Goal: Participate in discussion

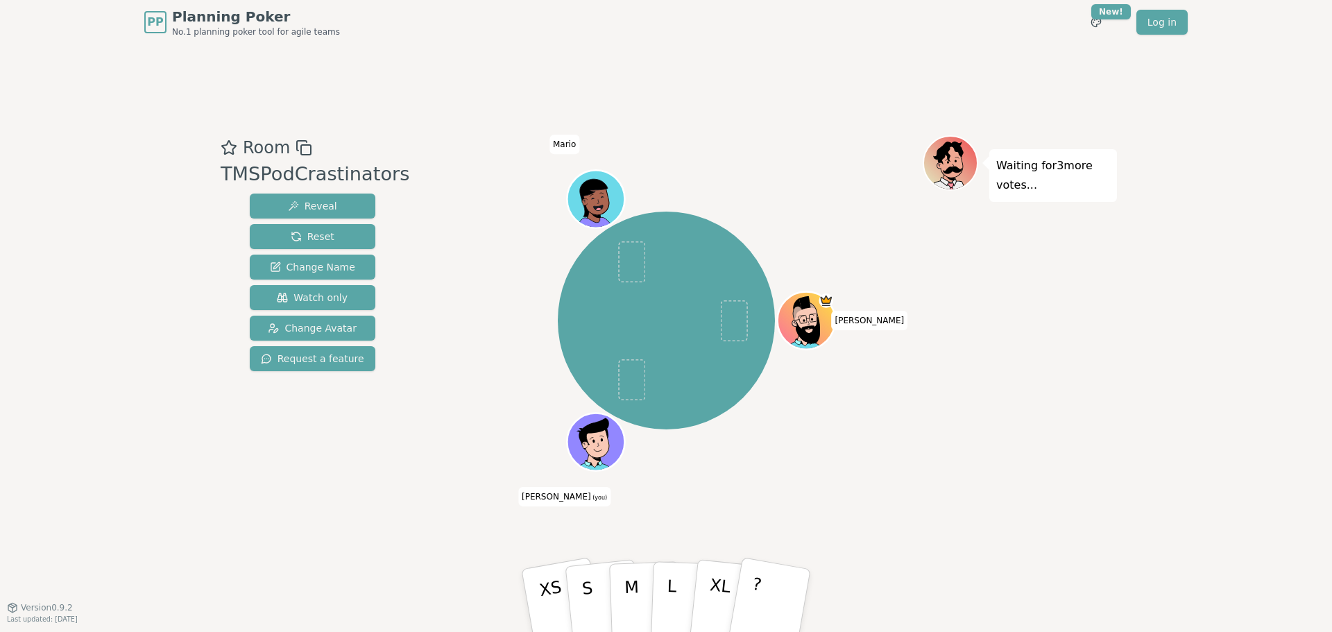
click at [1041, 482] on div "Waiting for 3 more votes..." at bounding box center [1020, 326] width 194 height 382
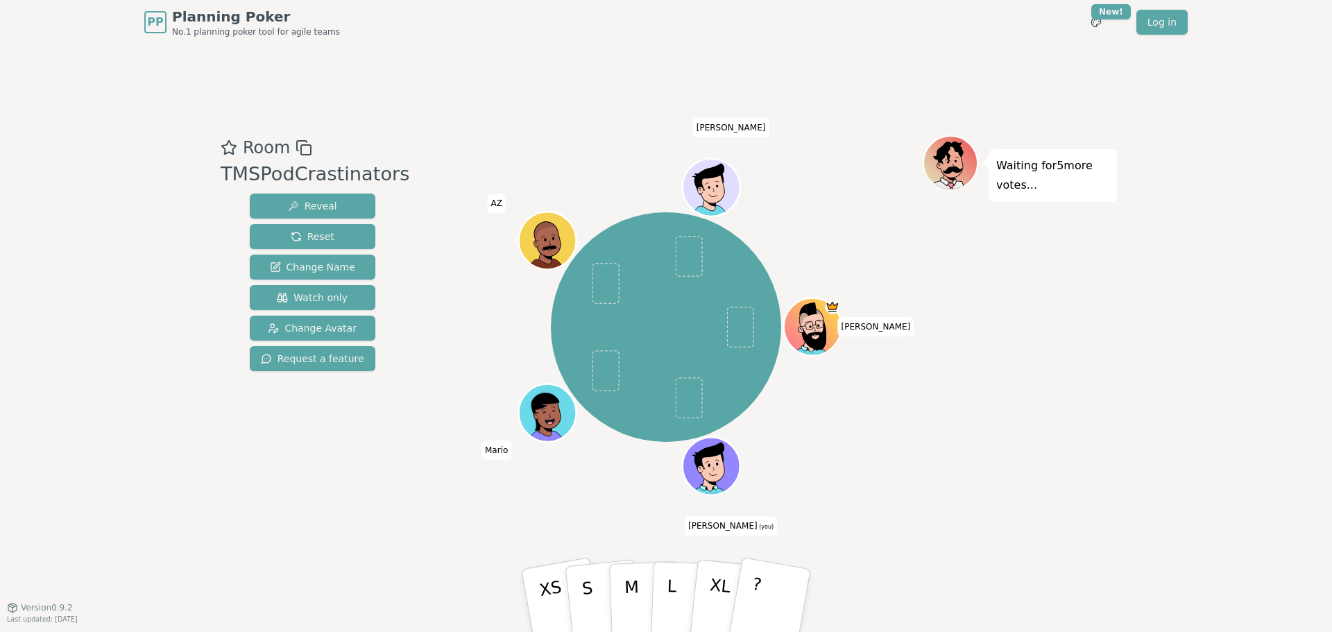
click at [1063, 361] on div "Waiting for 5 more votes..." at bounding box center [1020, 326] width 194 height 382
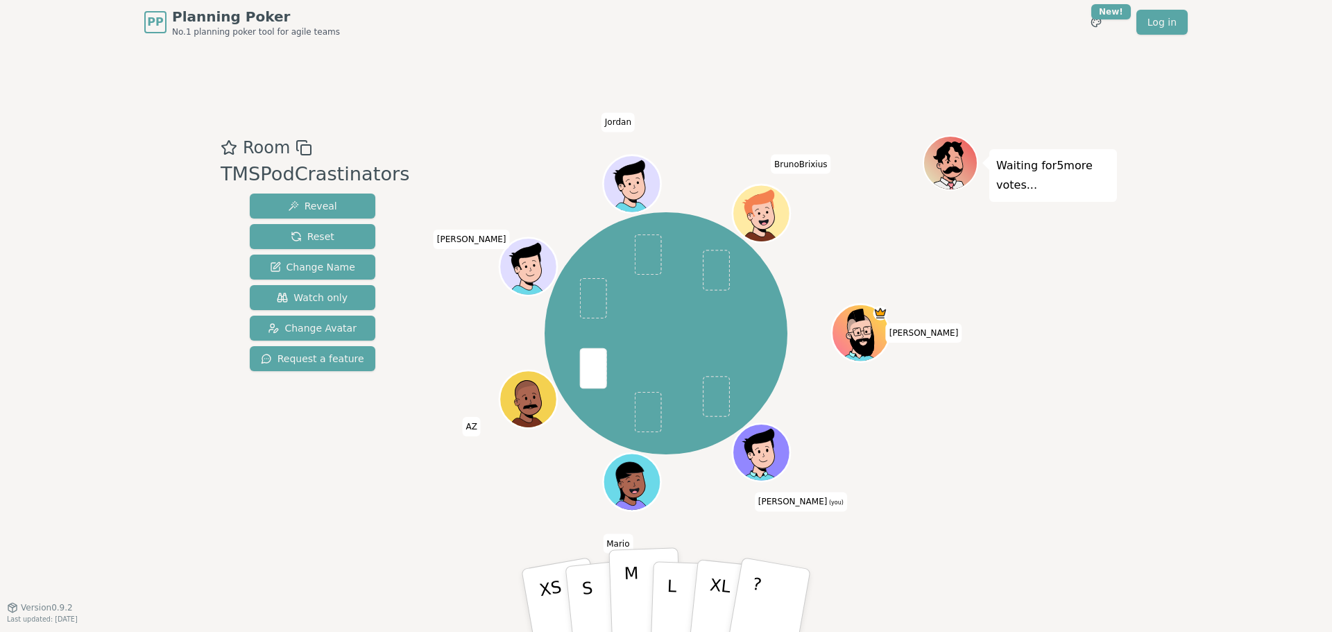
click at [620, 597] on button "M" at bounding box center [645, 600] width 73 height 106
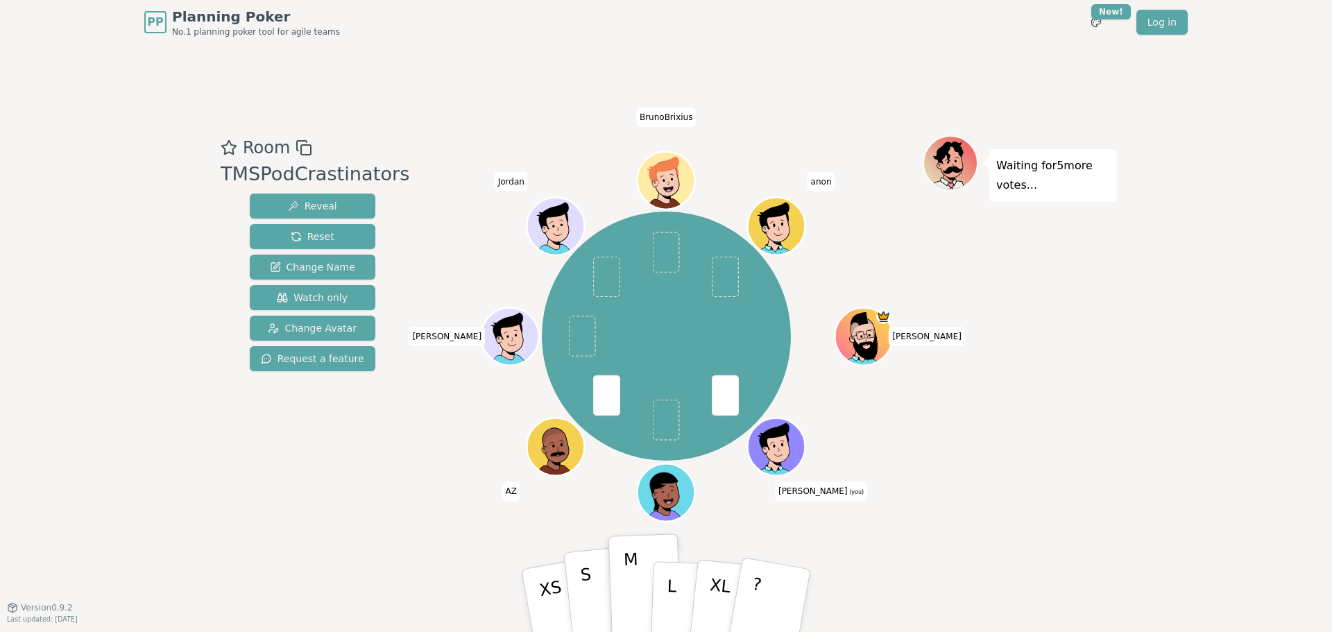
click at [586, 601] on p "S" at bounding box center [589, 603] width 18 height 76
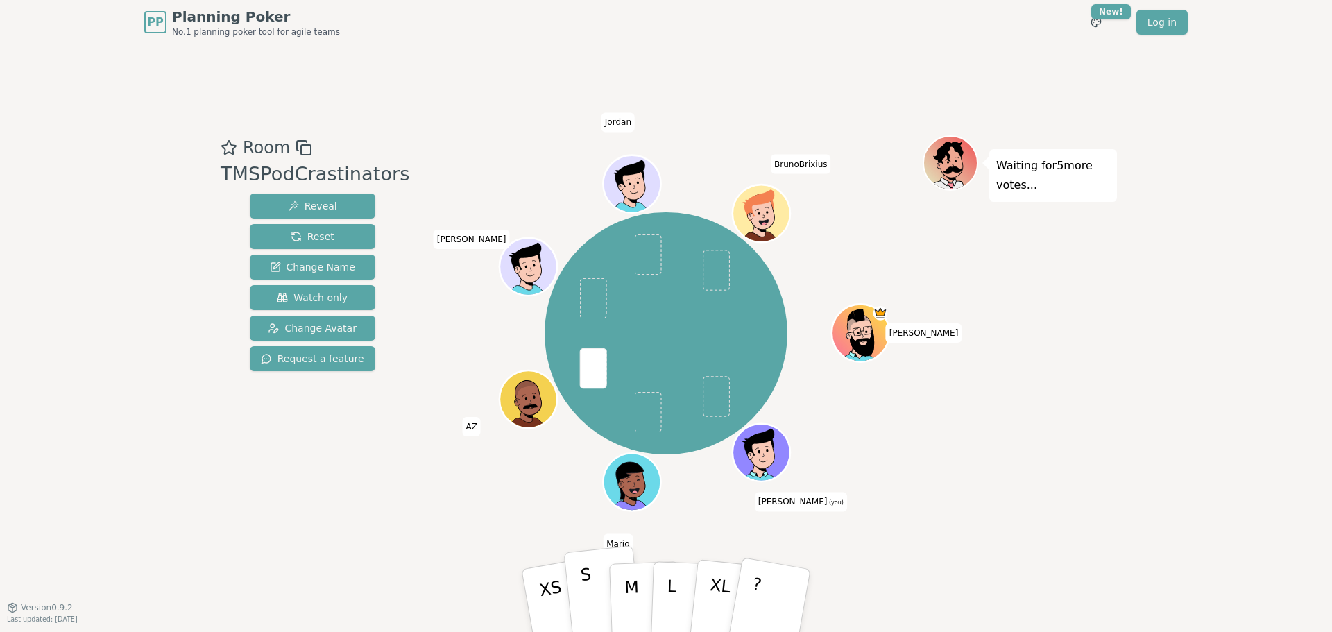
click at [609, 588] on button "S" at bounding box center [603, 600] width 80 height 111
drag, startPoint x: 582, startPoint y: 586, endPoint x: 627, endPoint y: 580, distance: 44.8
click at [582, 585] on p "S" at bounding box center [590, 617] width 18 height 76
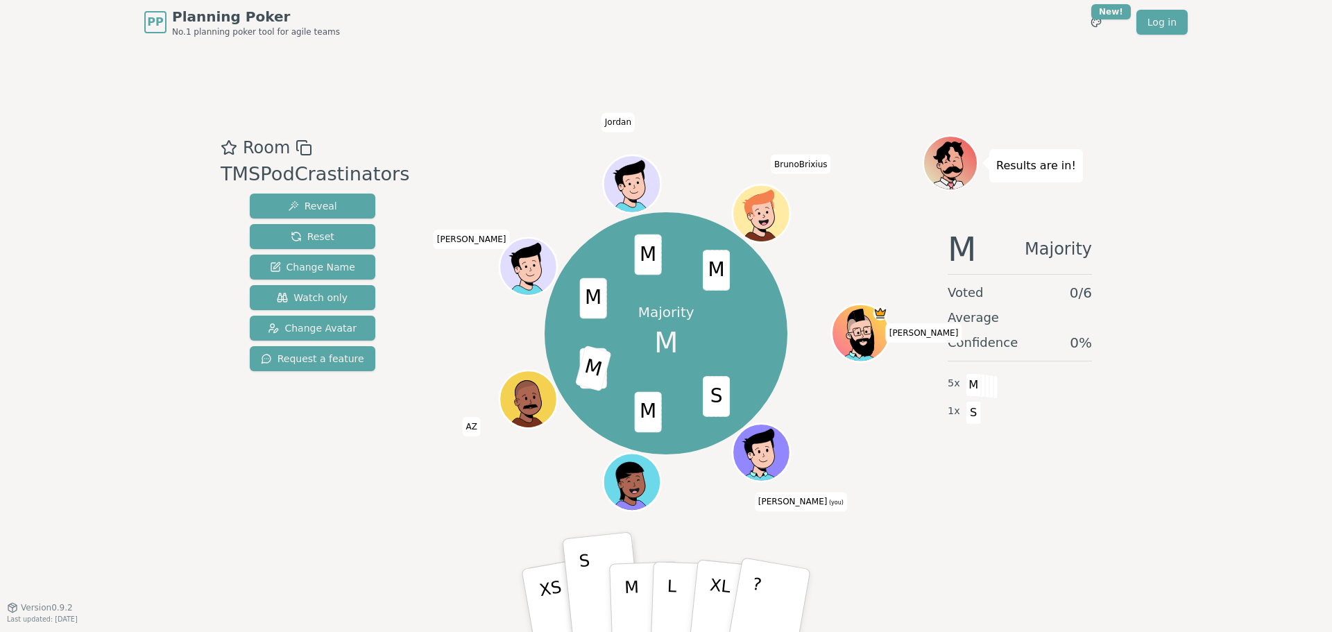
drag, startPoint x: 958, startPoint y: 486, endPoint x: 890, endPoint y: 514, distance: 72.8
click at [958, 486] on div "M Majority Voted 0 / 6 Average Confidence 0 % 5 x M 1 x S" at bounding box center [1020, 358] width 194 height 278
click at [630, 589] on p "M" at bounding box center [632, 601] width 17 height 76
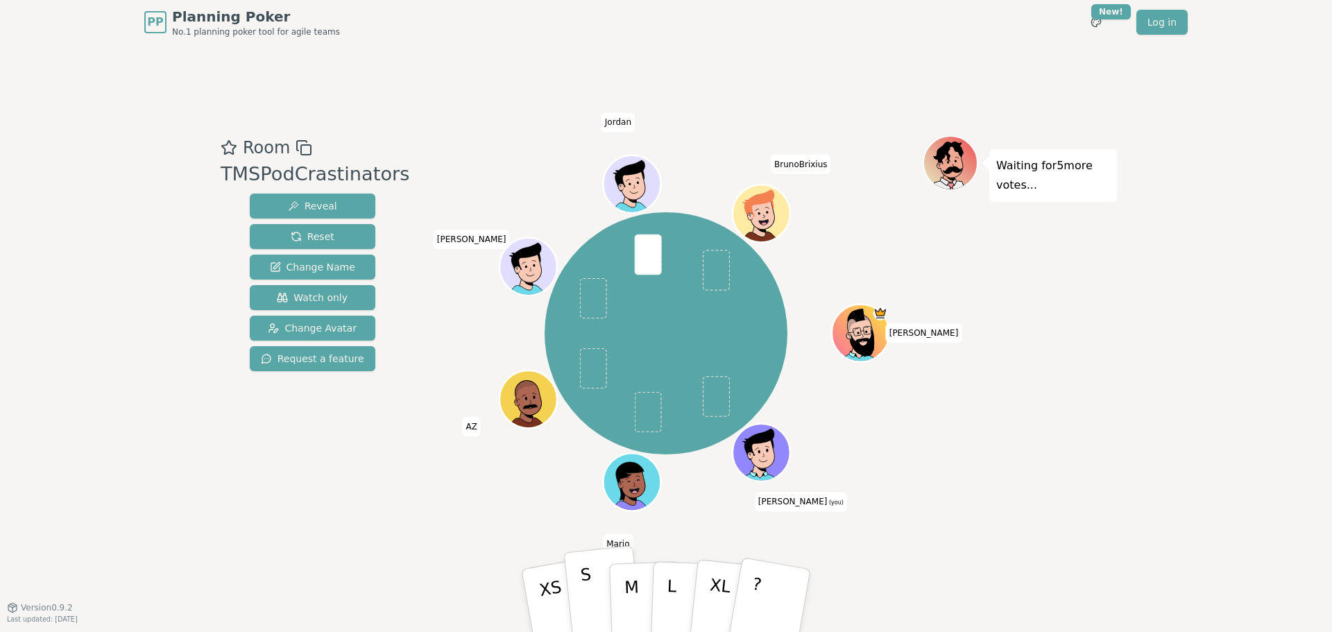
click at [597, 597] on button "S" at bounding box center [603, 600] width 80 height 111
click at [598, 605] on button "S" at bounding box center [603, 600] width 80 height 111
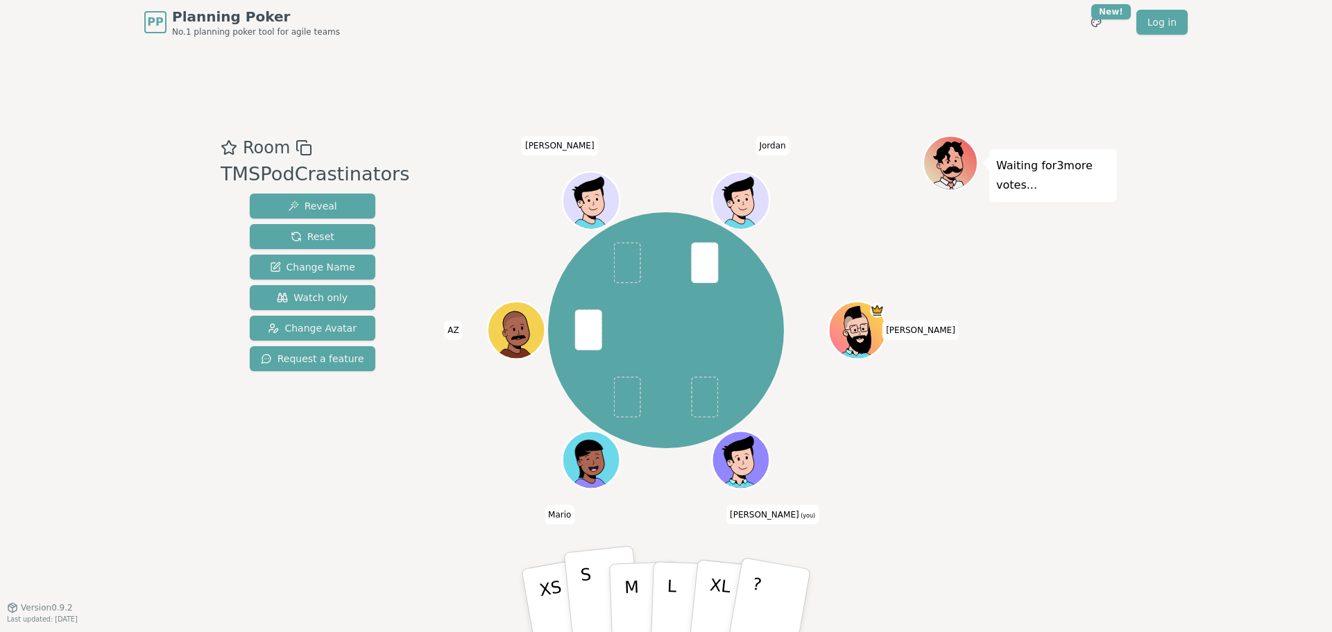
click at [593, 588] on button "S" at bounding box center [603, 600] width 80 height 111
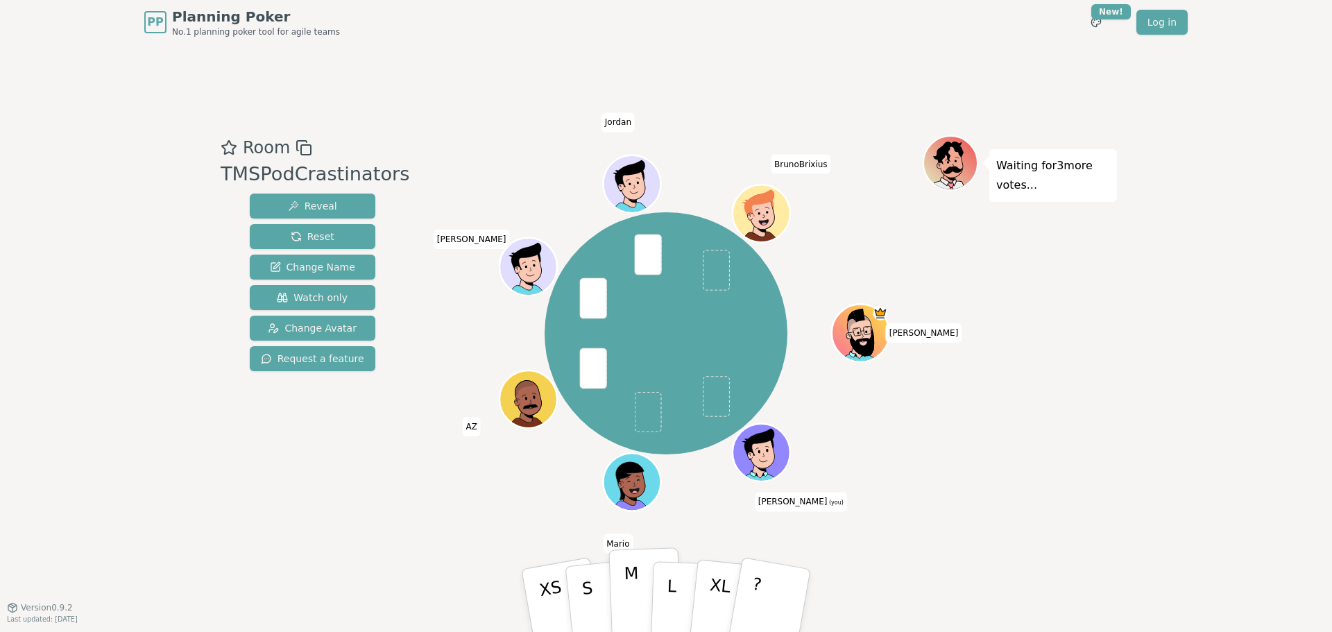
click at [629, 591] on p "M" at bounding box center [632, 601] width 17 height 76
